Goal: Task Accomplishment & Management: Manage account settings

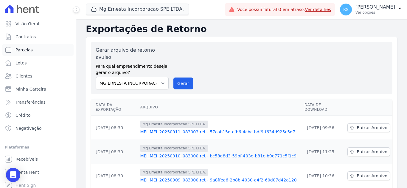
click at [21, 51] on span "Parcelas" at bounding box center [23, 50] width 17 height 6
select select
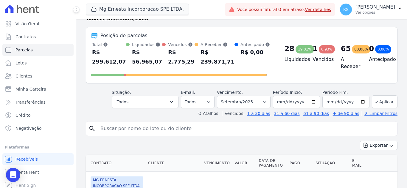
scroll to position [30, 0]
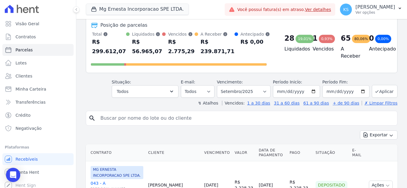
click at [119, 117] on input "search" at bounding box center [246, 119] width 298 height 12
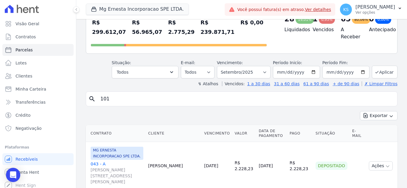
scroll to position [60, 0]
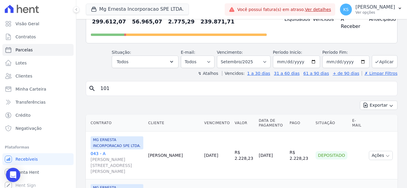
type input "101"
select select
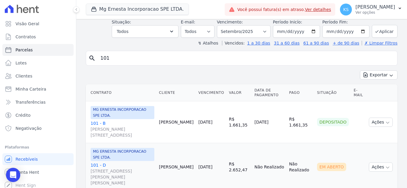
scroll to position [33, 0]
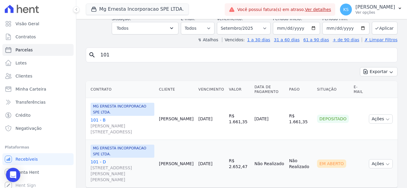
click at [96, 117] on link "101 - B [PERSON_NAME][STREET_ADDRESS]" at bounding box center [123, 126] width 64 height 18
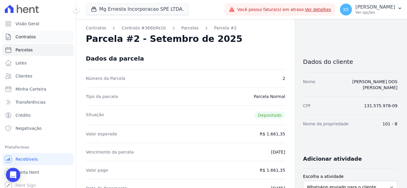
click at [29, 37] on span "Contratos" at bounding box center [25, 37] width 20 height 6
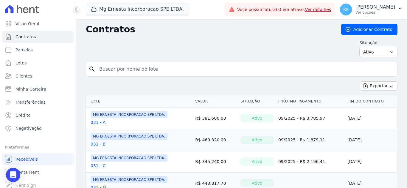
click at [123, 68] on input "search" at bounding box center [245, 69] width 299 height 12
type input "101"
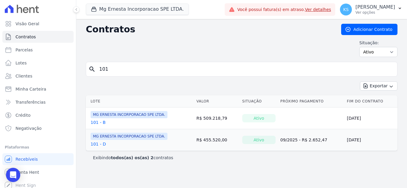
click at [97, 121] on link "101 - B" at bounding box center [98, 123] width 15 height 6
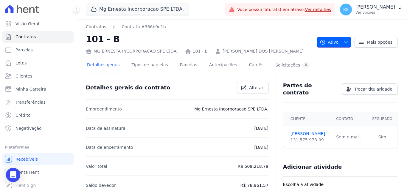
click at [344, 44] on icon "button" at bounding box center [345, 42] width 5 height 5
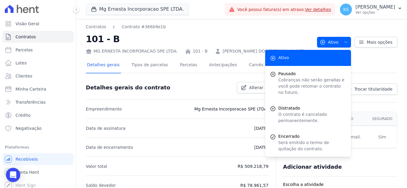
click at [375, 65] on div "Detalhes gerais Tipos de parcelas [GEOGRAPHIC_DATA] Antecipações [PERSON_NAME] …" at bounding box center [241, 65] width 311 height 15
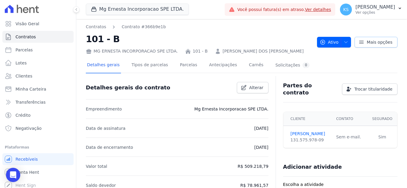
click at [375, 45] on span "Mais opções" at bounding box center [379, 42] width 26 height 6
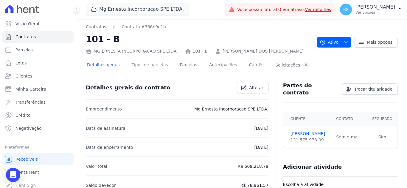
click at [152, 66] on link "Tipos de parcelas" at bounding box center [149, 66] width 39 height 16
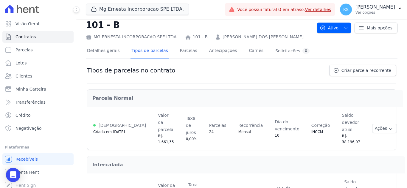
scroll to position [26, 0]
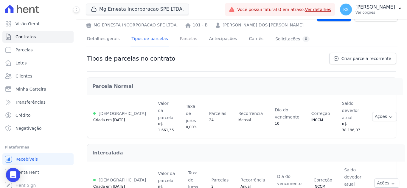
click at [185, 38] on link "Parcelas" at bounding box center [189, 40] width 20 height 16
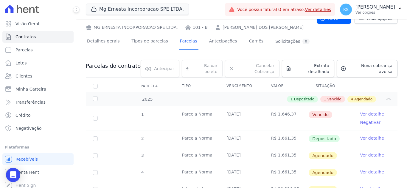
scroll to position [60, 0]
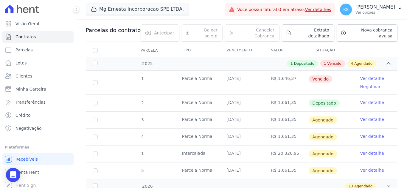
click at [362, 76] on link "Ver detalhe" at bounding box center [372, 79] width 24 height 6
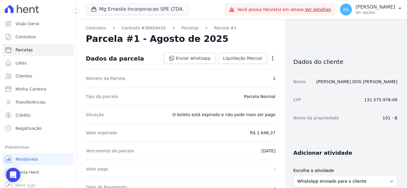
click at [270, 60] on icon "button" at bounding box center [272, 58] width 6 height 6
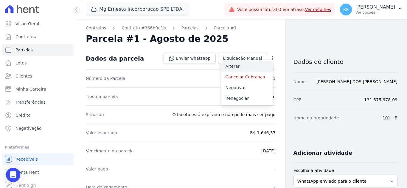
click at [232, 67] on link "Alterar" at bounding box center [247, 66] width 52 height 11
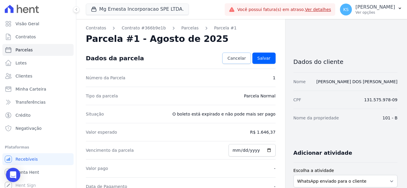
click at [239, 60] on span "Cancelar" at bounding box center [236, 58] width 18 height 6
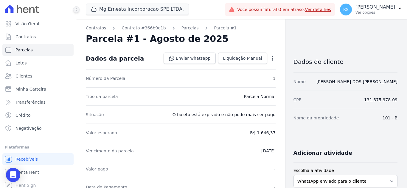
click at [77, 10] on icon at bounding box center [76, 10] width 4 height 4
